Goal: Check status: Check status

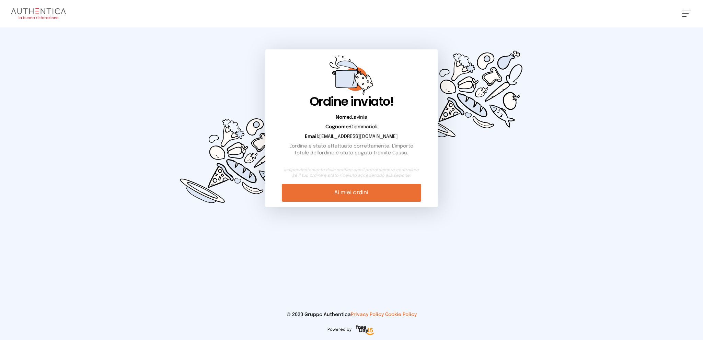
click at [683, 13] on button at bounding box center [686, 14] width 9 height 6
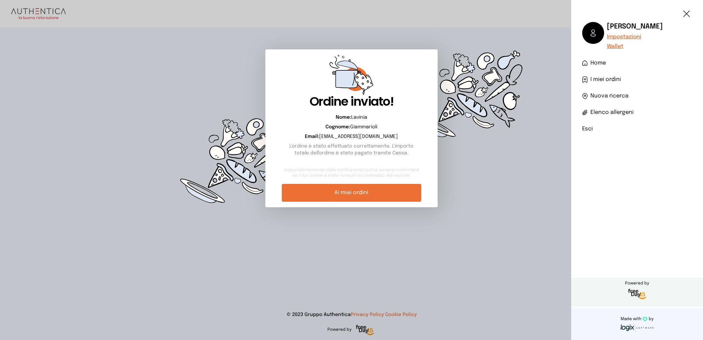
click at [597, 77] on span "I miei ordini" at bounding box center [605, 80] width 31 height 8
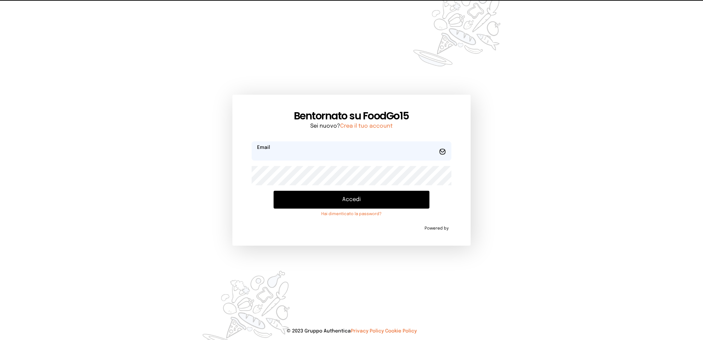
type input "**********"
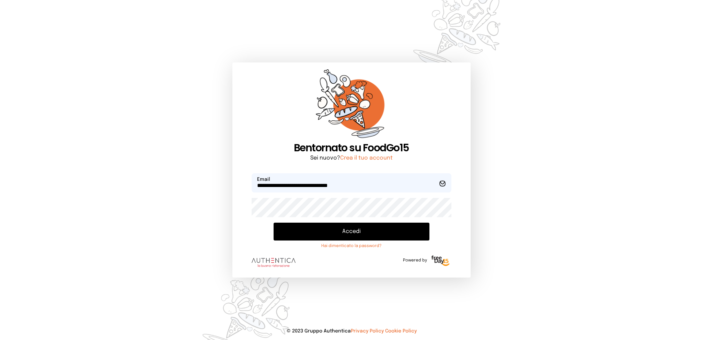
click at [327, 230] on button "Accedi" at bounding box center [351, 232] width 155 height 18
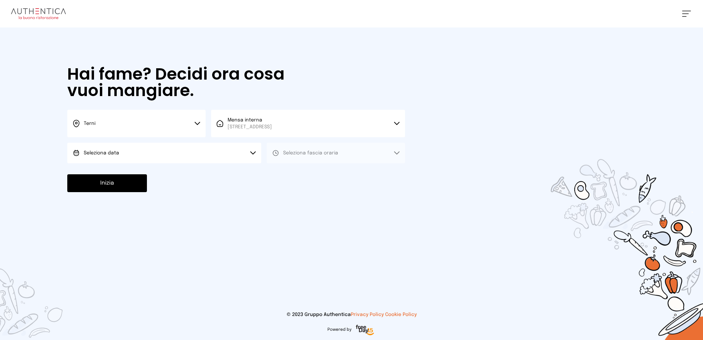
click at [688, 13] on span at bounding box center [685, 13] width 7 height 1
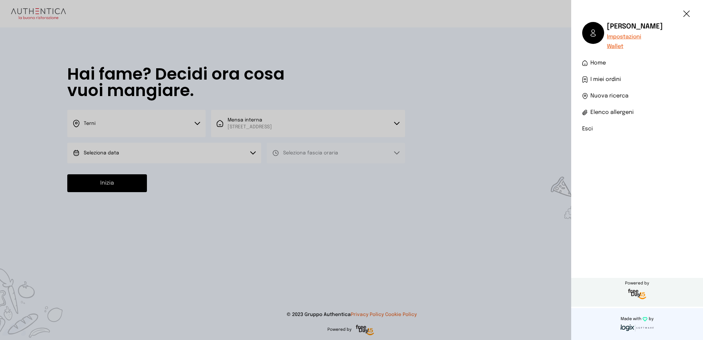
click at [600, 76] on span "I miei ordini" at bounding box center [605, 80] width 31 height 8
